Goal: Share content: Share content

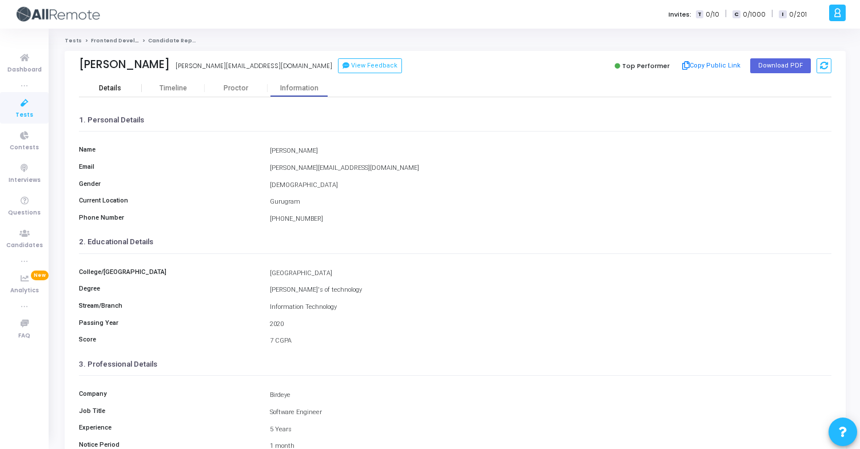
click at [111, 89] on div "Details" at bounding box center [110, 88] width 22 height 9
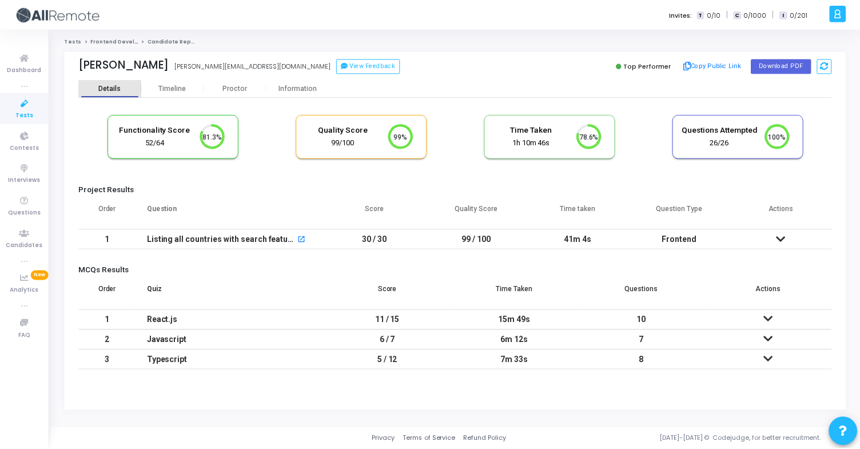
scroll to position [24, 29]
click at [304, 91] on div "Information" at bounding box center [298, 88] width 63 height 9
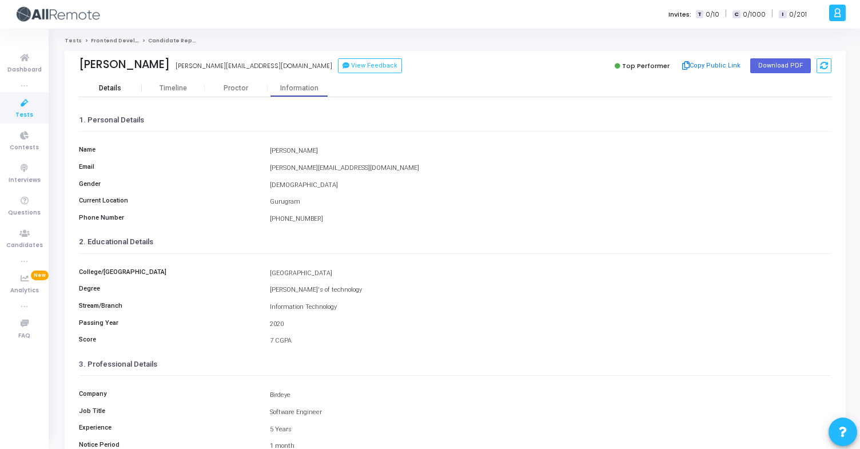
click at [114, 83] on div "Details" at bounding box center [110, 87] width 63 height 17
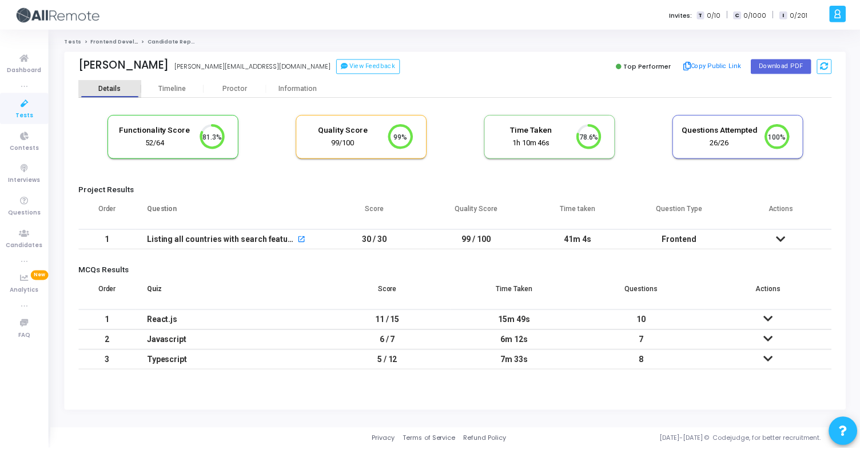
scroll to position [5, 5]
click at [713, 66] on button "Copy Public Link" at bounding box center [716, 65] width 66 height 17
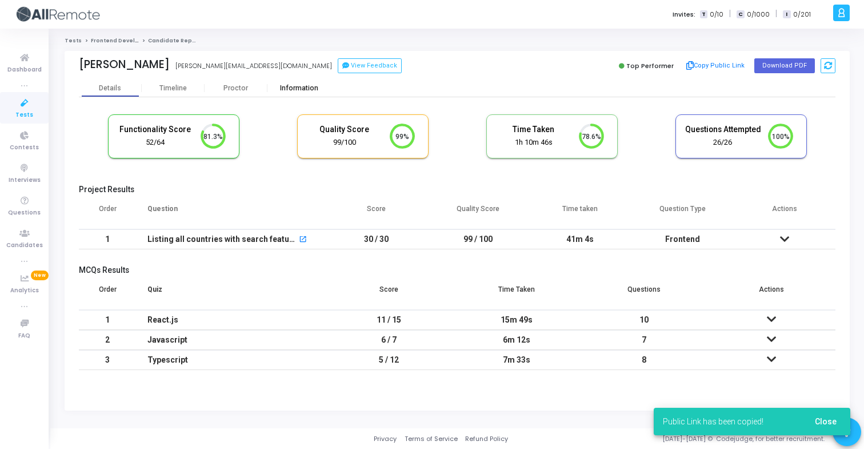
click at [294, 94] on div "Information" at bounding box center [298, 87] width 63 height 17
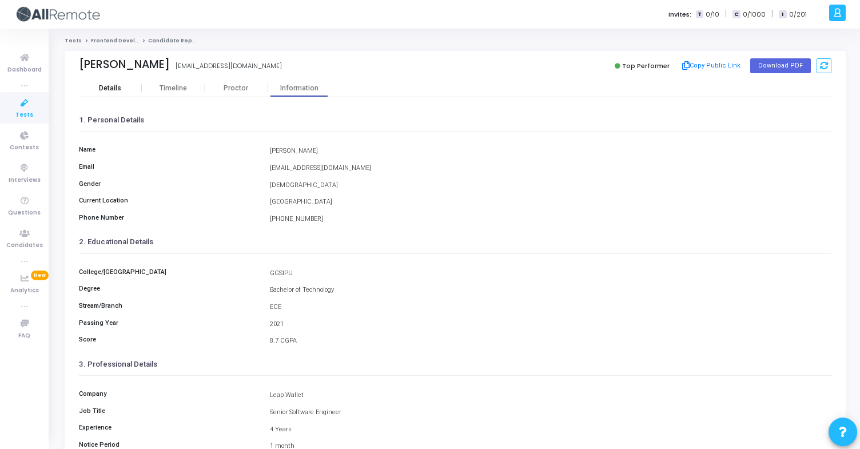
click at [117, 93] on div "Details" at bounding box center [110, 87] width 63 height 17
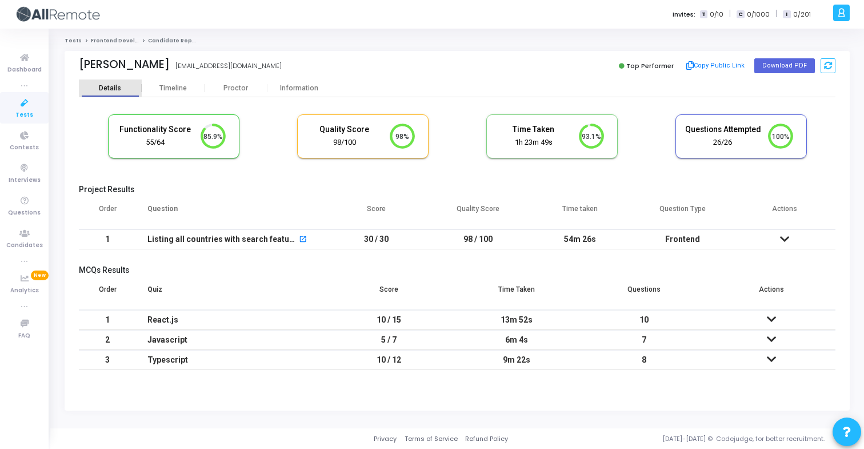
scroll to position [24, 29]
click at [710, 68] on button "Copy Public Link" at bounding box center [716, 65] width 66 height 17
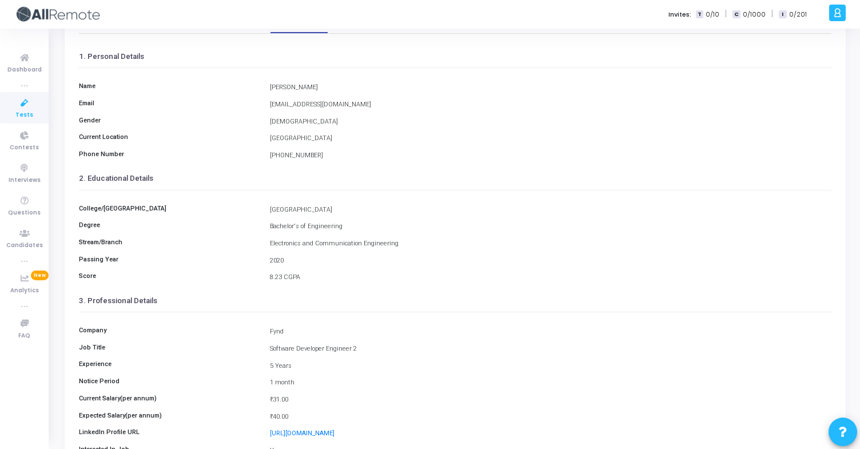
scroll to position [55, 0]
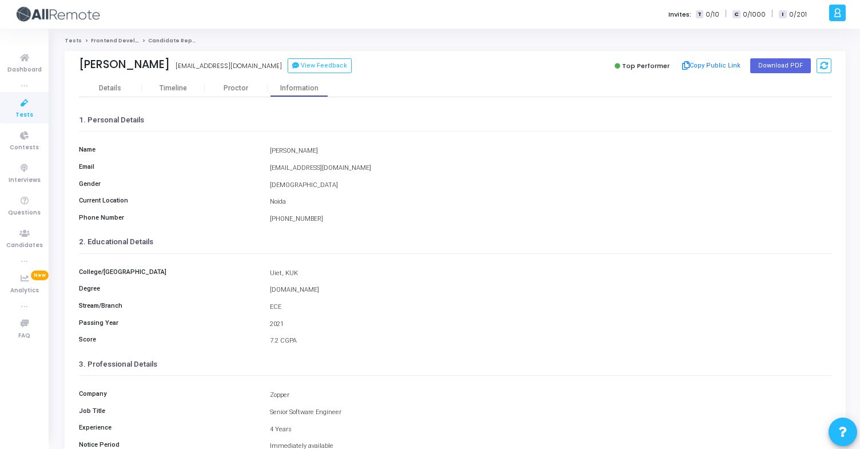
scroll to position [149, 0]
